Goal: Information Seeking & Learning: Find specific fact

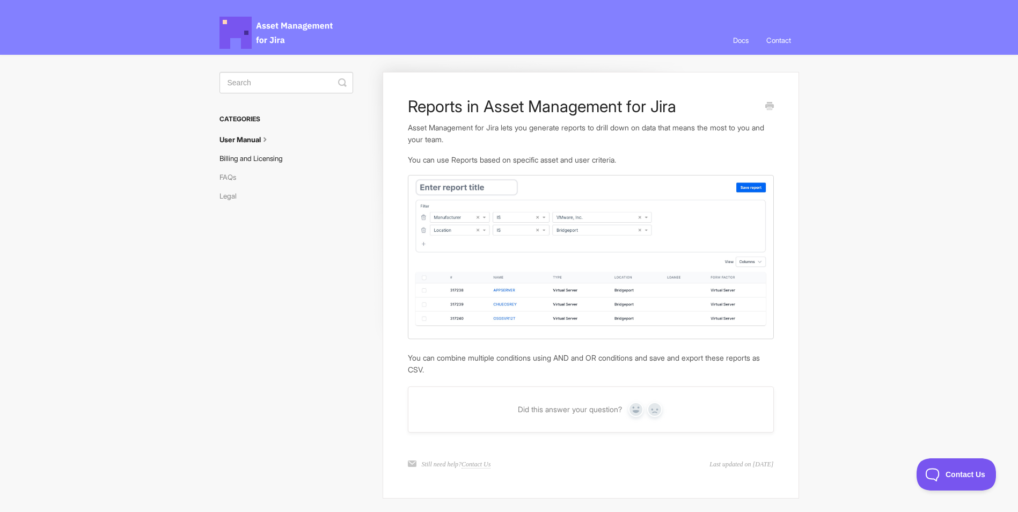
click at [279, 159] on link "Billing and Licensing" at bounding box center [255, 158] width 71 height 17
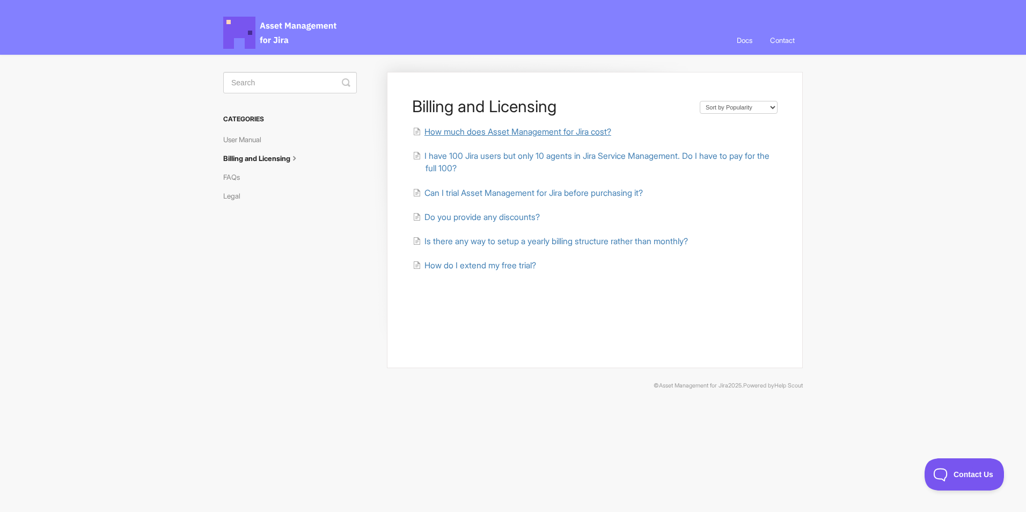
click at [473, 130] on span "How much does Asset Management for Jira cost?" at bounding box center [518, 132] width 187 height 10
